Goal: Feedback & Contribution: Contribute content

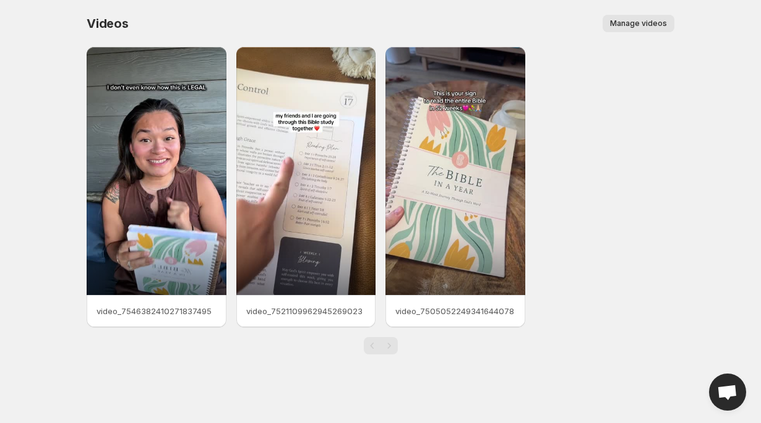
click at [654, 20] on span "Manage videos" at bounding box center [638, 24] width 57 height 10
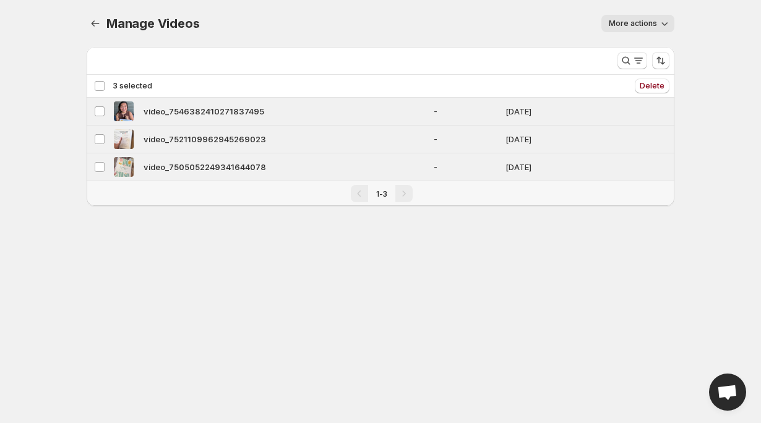
click at [649, 22] on span "More actions" at bounding box center [633, 24] width 48 height 10
click at [93, 19] on icon "Manage Videos" at bounding box center [95, 23] width 12 height 12
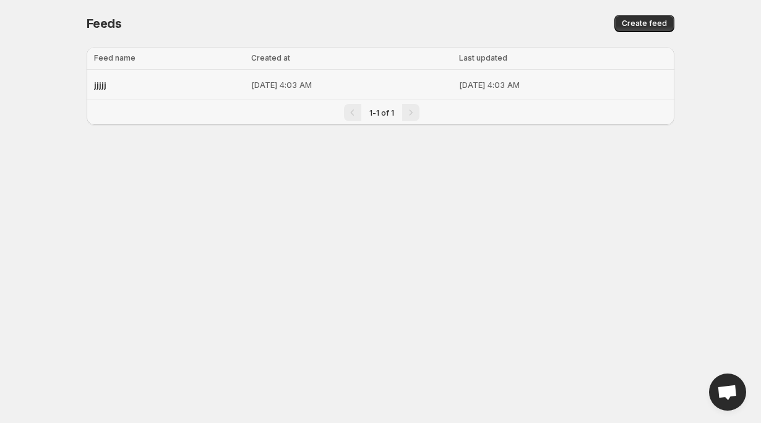
click at [170, 84] on div "jjjjj" at bounding box center [169, 85] width 150 height 22
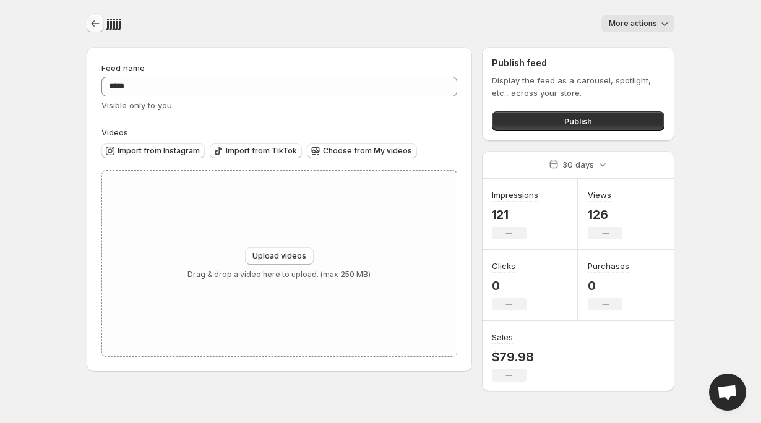
click at [94, 28] on icon "Settings" at bounding box center [95, 23] width 12 height 12
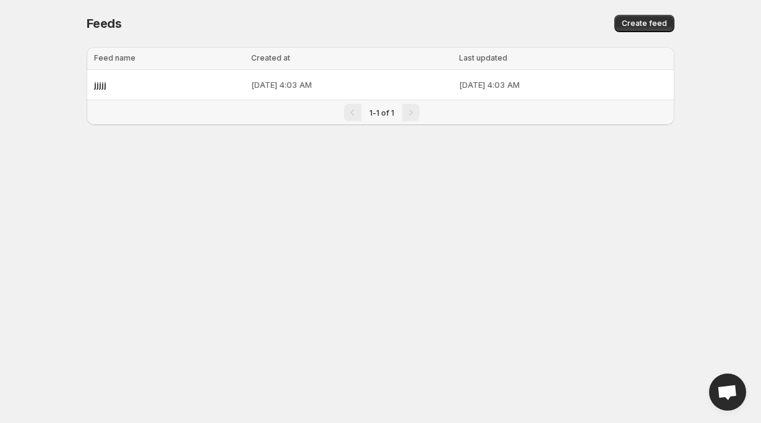
click at [405, 114] on div "Pagination" at bounding box center [410, 112] width 17 height 17
click at [381, 75] on td "[DATE] 4:03 AM" at bounding box center [352, 85] width 208 height 30
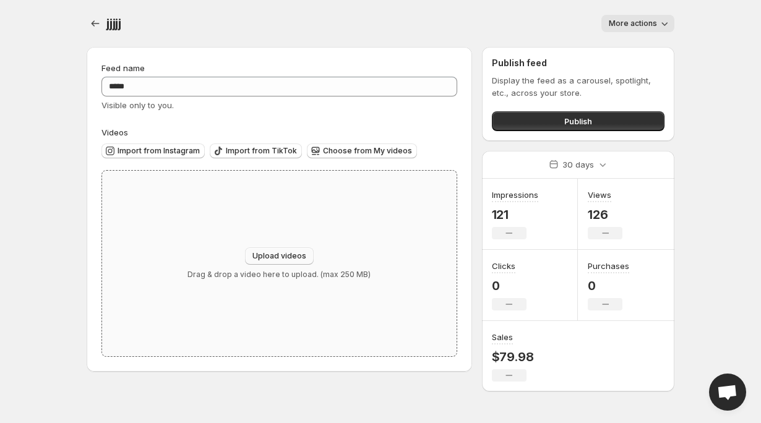
click at [266, 256] on span "Upload videos" at bounding box center [279, 256] width 54 height 10
type input "**********"
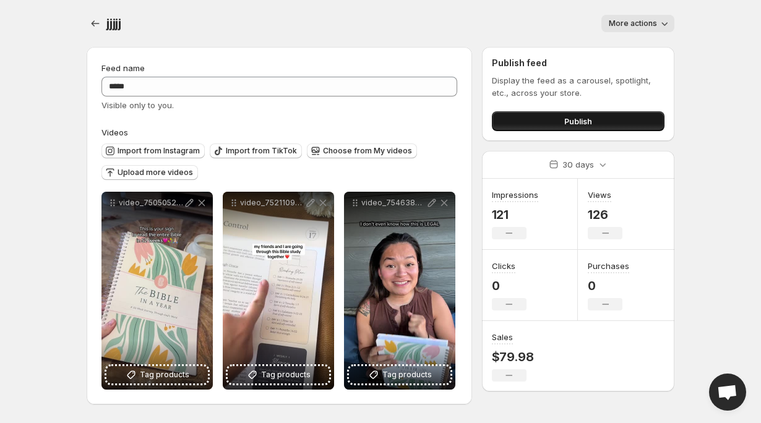
click at [600, 127] on button "Publish" at bounding box center [578, 121] width 173 height 20
